Goal: Information Seeking & Learning: Understand process/instructions

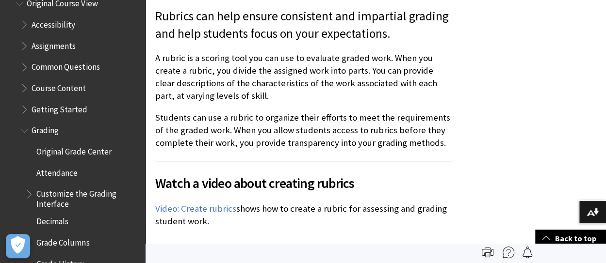
scroll to position [1215, 0]
click at [49, 131] on span "Grading" at bounding box center [45, 128] width 27 height 13
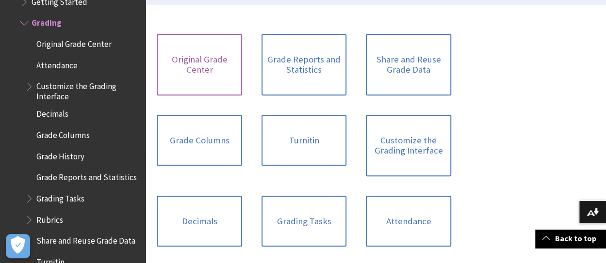
scroll to position [275, 0]
click at [195, 65] on link "Original Grade Center" at bounding box center [199, 64] width 85 height 62
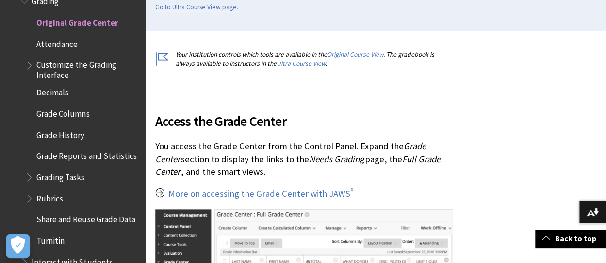
scroll to position [249, 0]
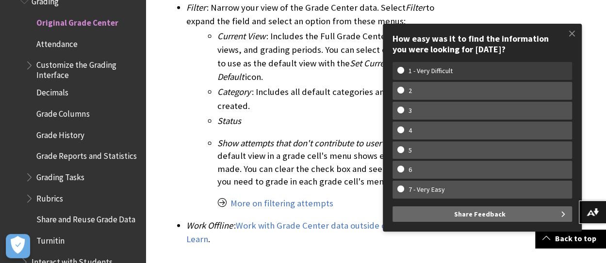
scroll to position [1161, 0]
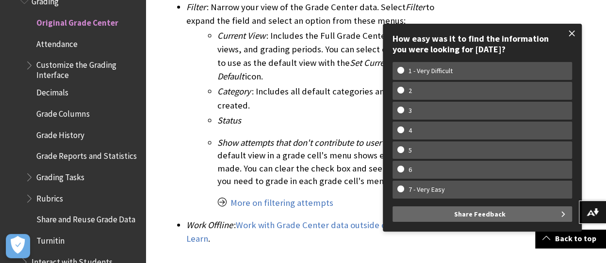
click at [572, 33] on span at bounding box center [572, 33] width 20 height 20
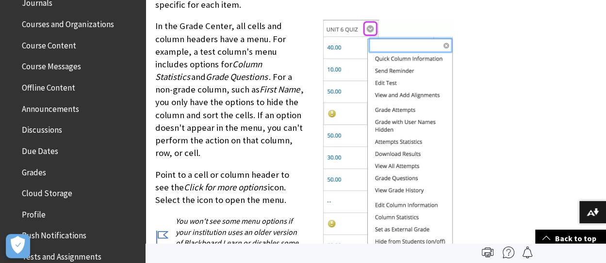
scroll to position [292, 0]
click at [34, 173] on span "Grades" at bounding box center [34, 170] width 24 height 13
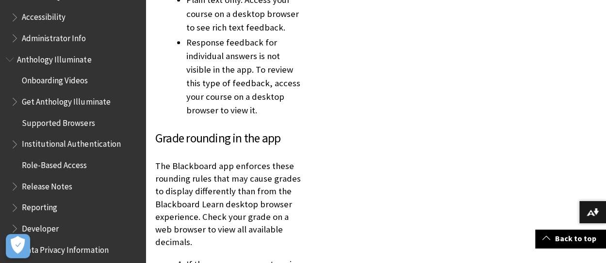
scroll to position [585, 0]
